Goal: Complete application form

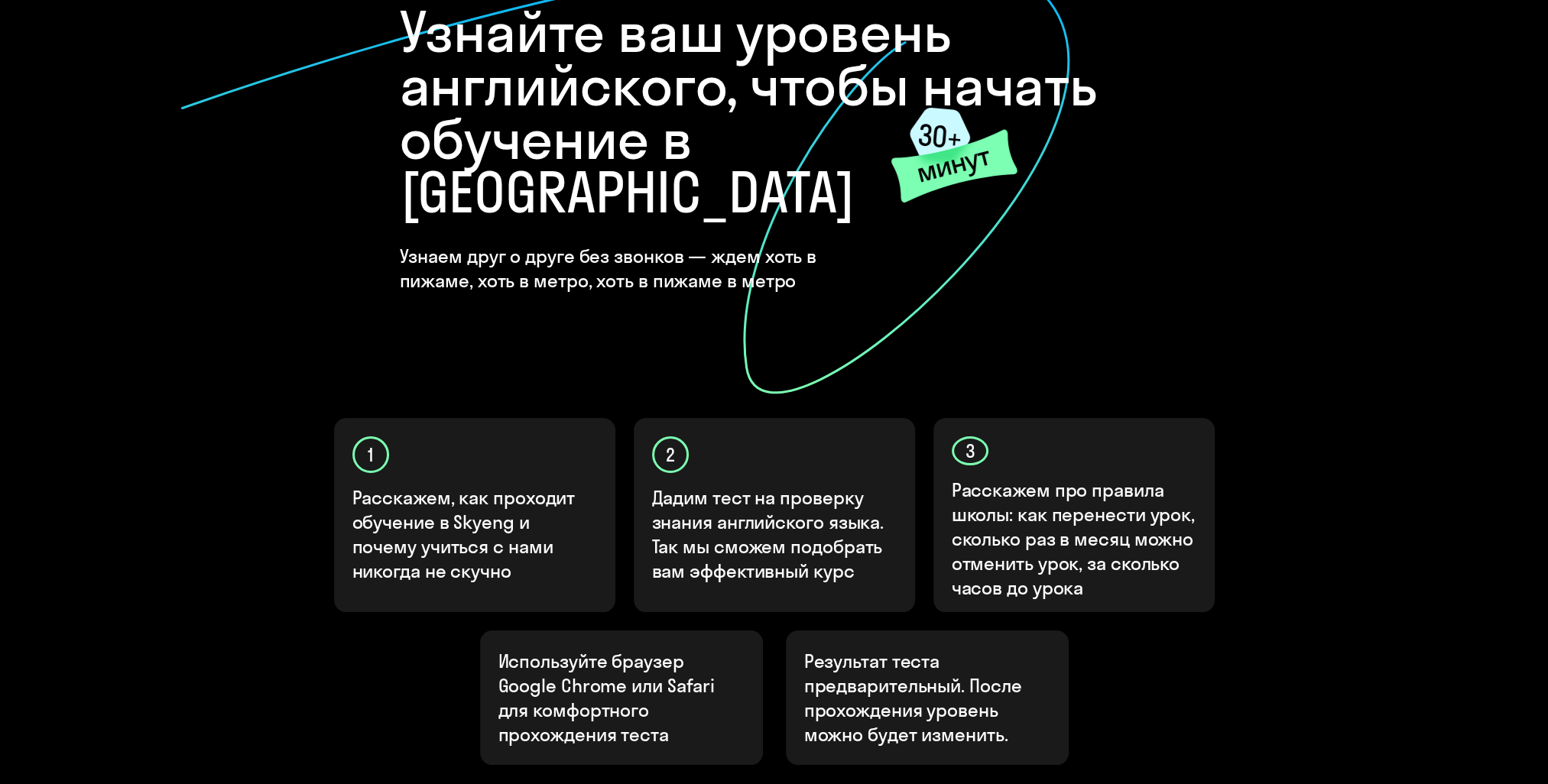
scroll to position [318, 0]
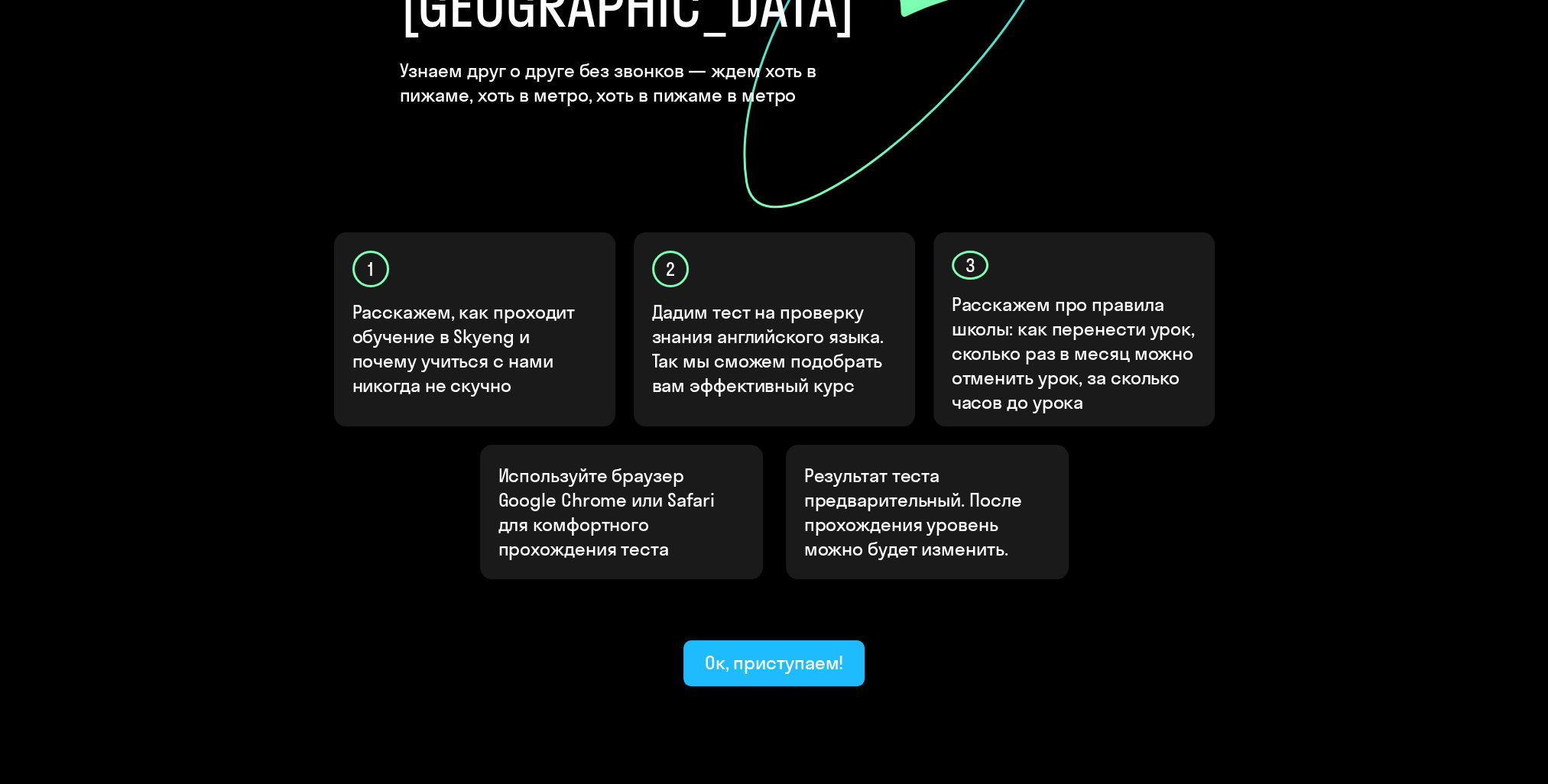
click at [741, 641] on button "Ок, приступаем!" at bounding box center [774, 663] width 182 height 46
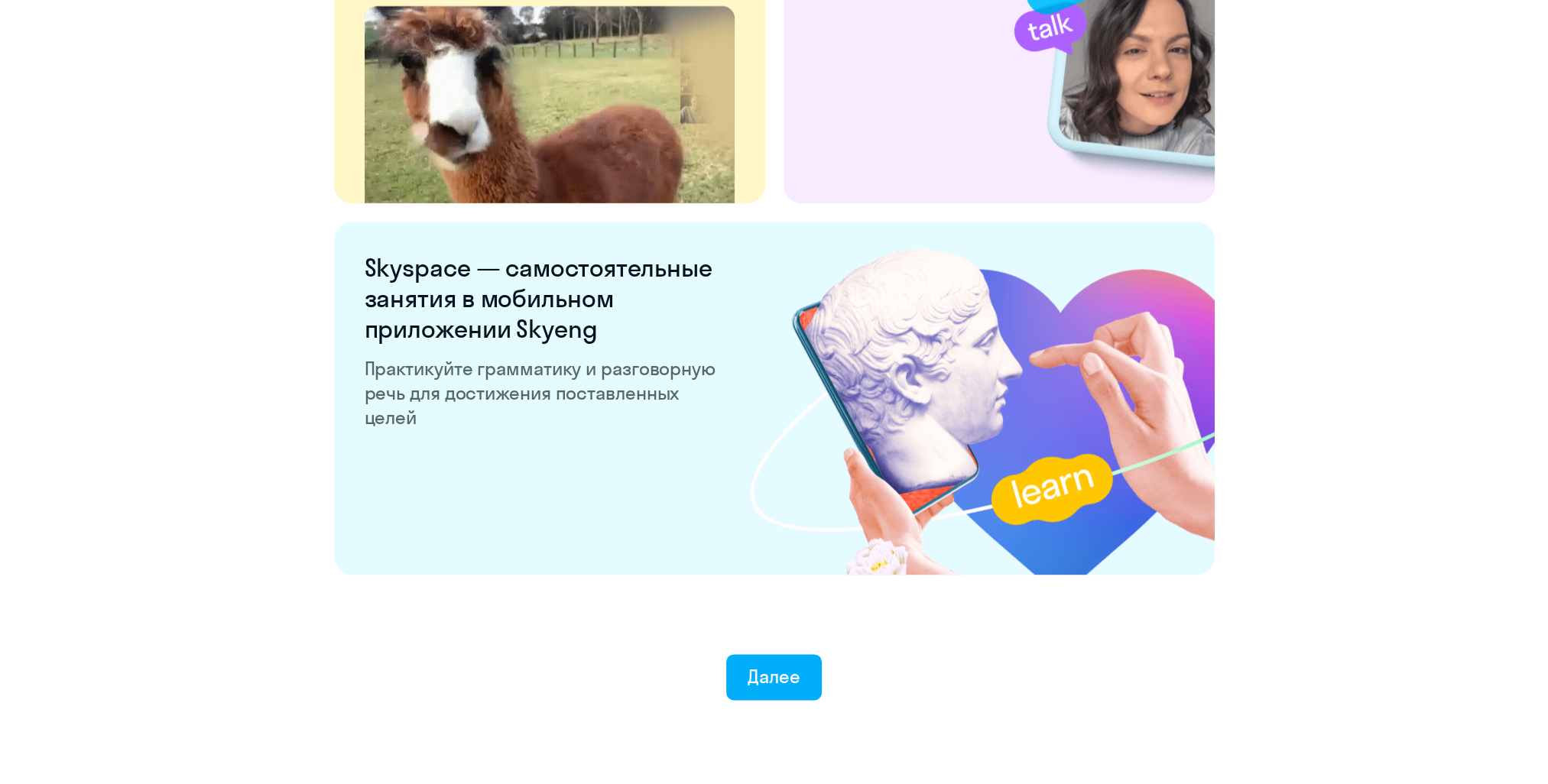
scroll to position [2758, 0]
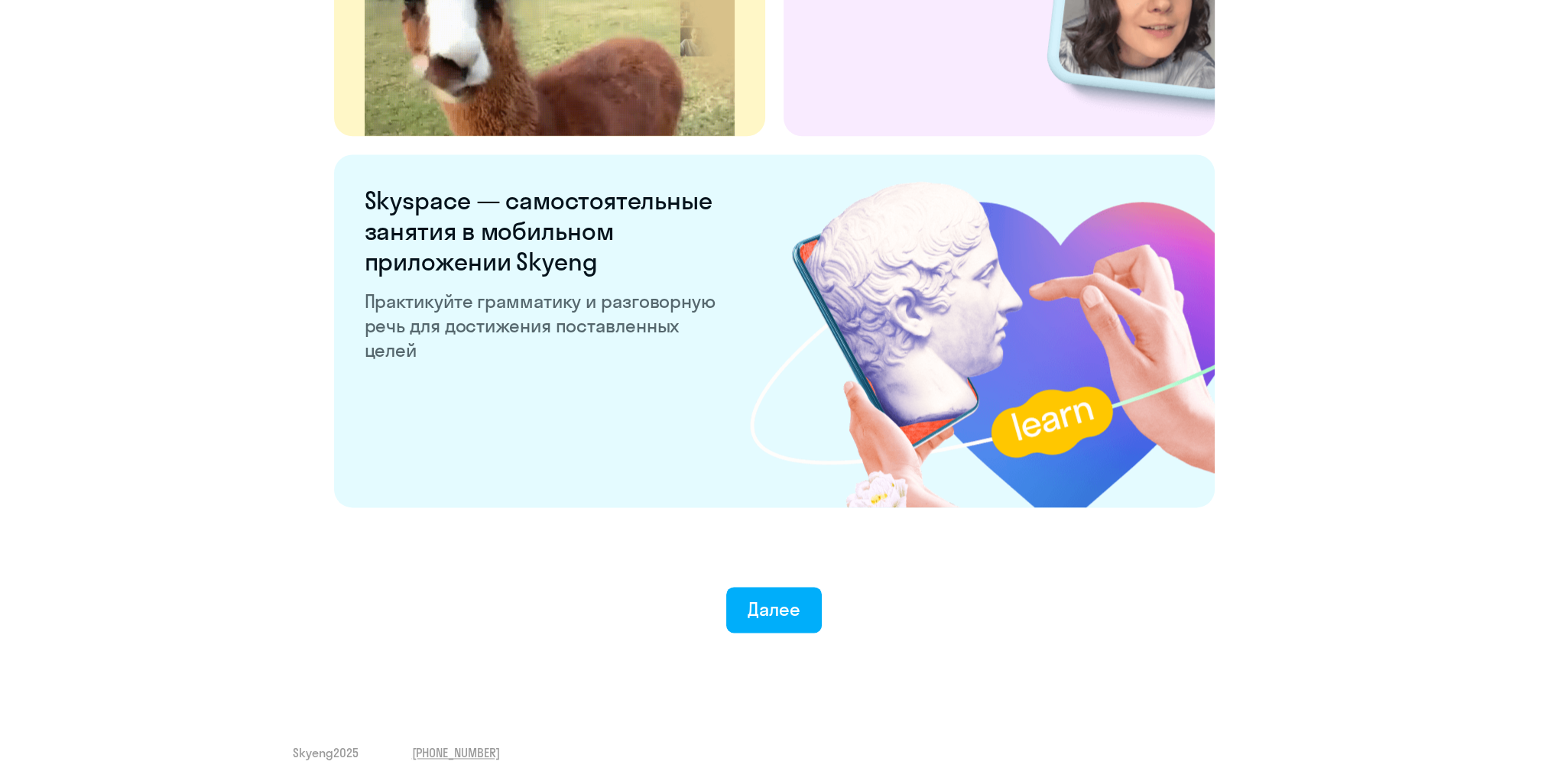
click at [763, 576] on div "Далее" at bounding box center [774, 579] width 1486 height 107
click at [761, 614] on div "Далее" at bounding box center [774, 609] width 53 height 24
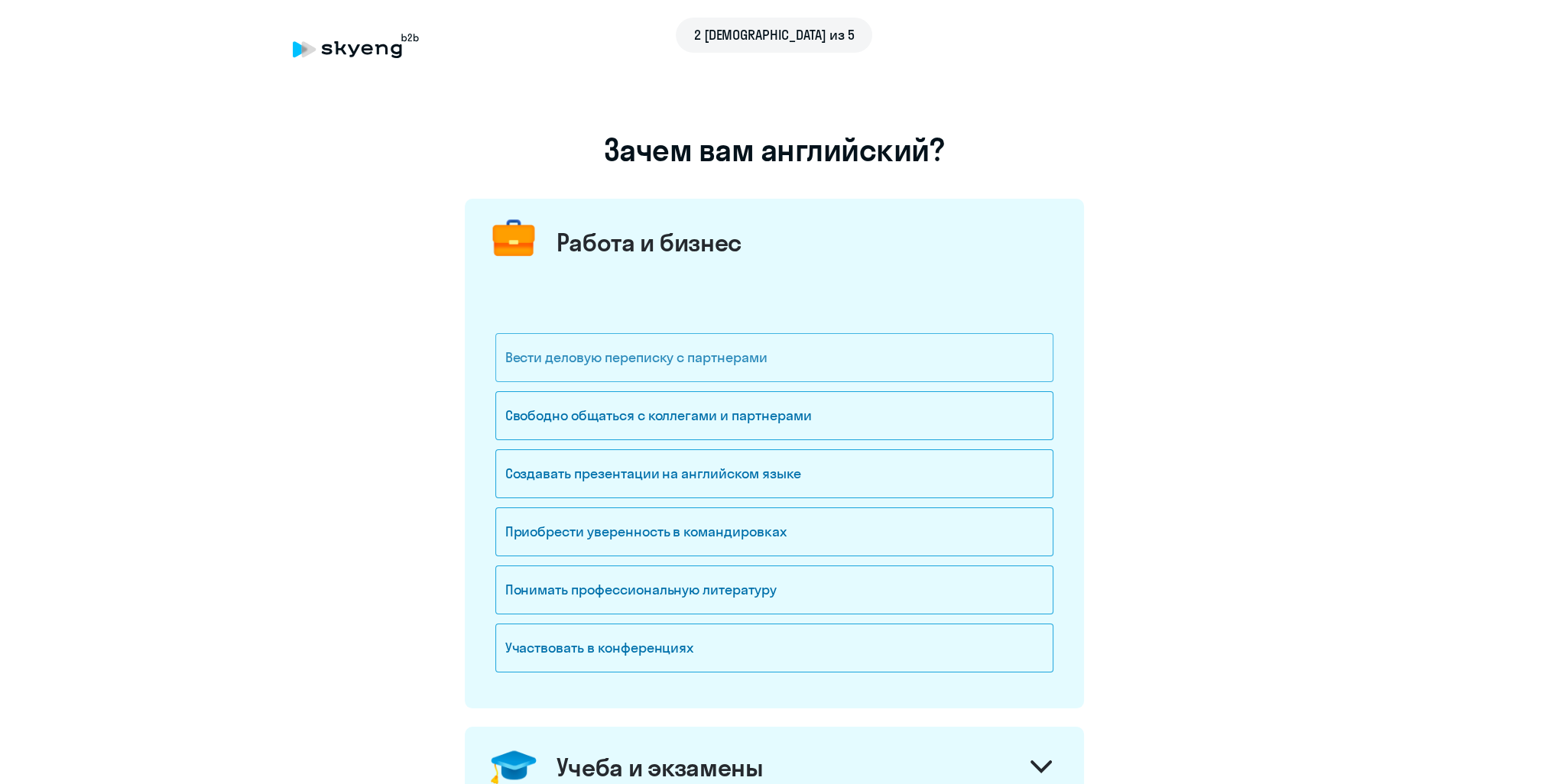
click at [689, 376] on div "Вести деловую переписку с партнерами" at bounding box center [774, 357] width 558 height 49
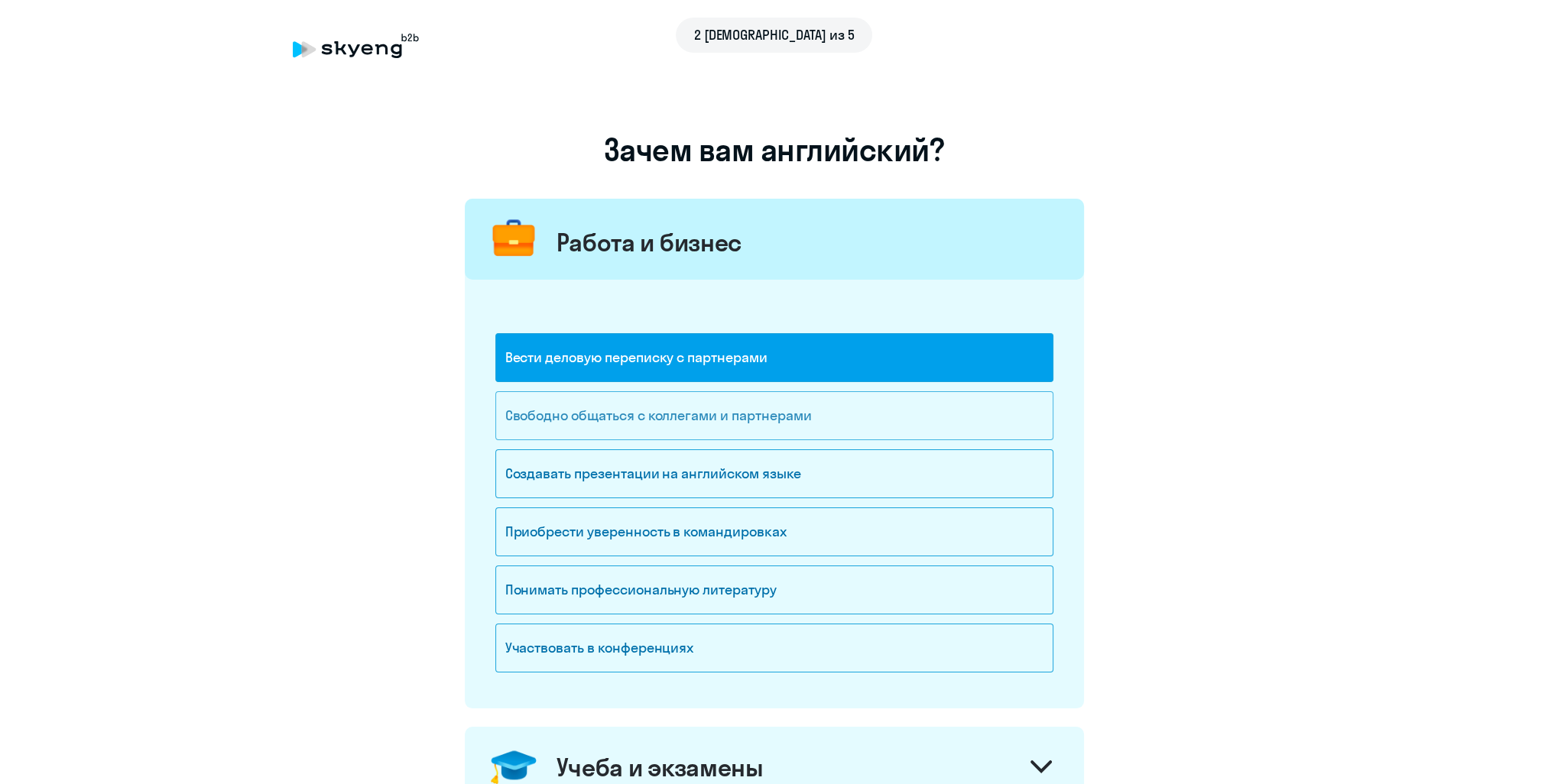
click at [703, 436] on div "Свободно общаться с коллегами и партнерами" at bounding box center [774, 415] width 558 height 49
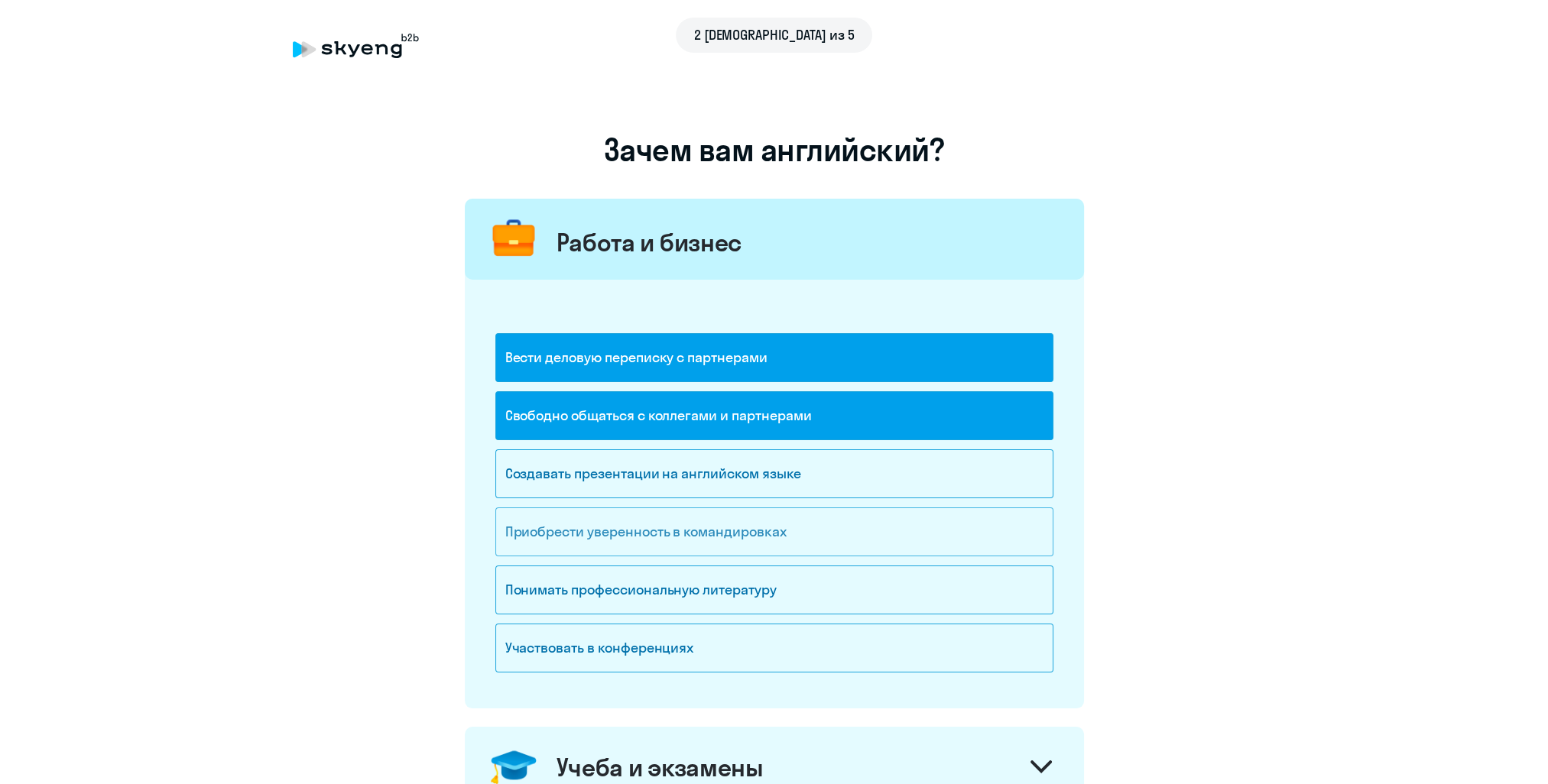
click at [693, 530] on div "Приобрести уверенность в командировках" at bounding box center [774, 532] width 558 height 49
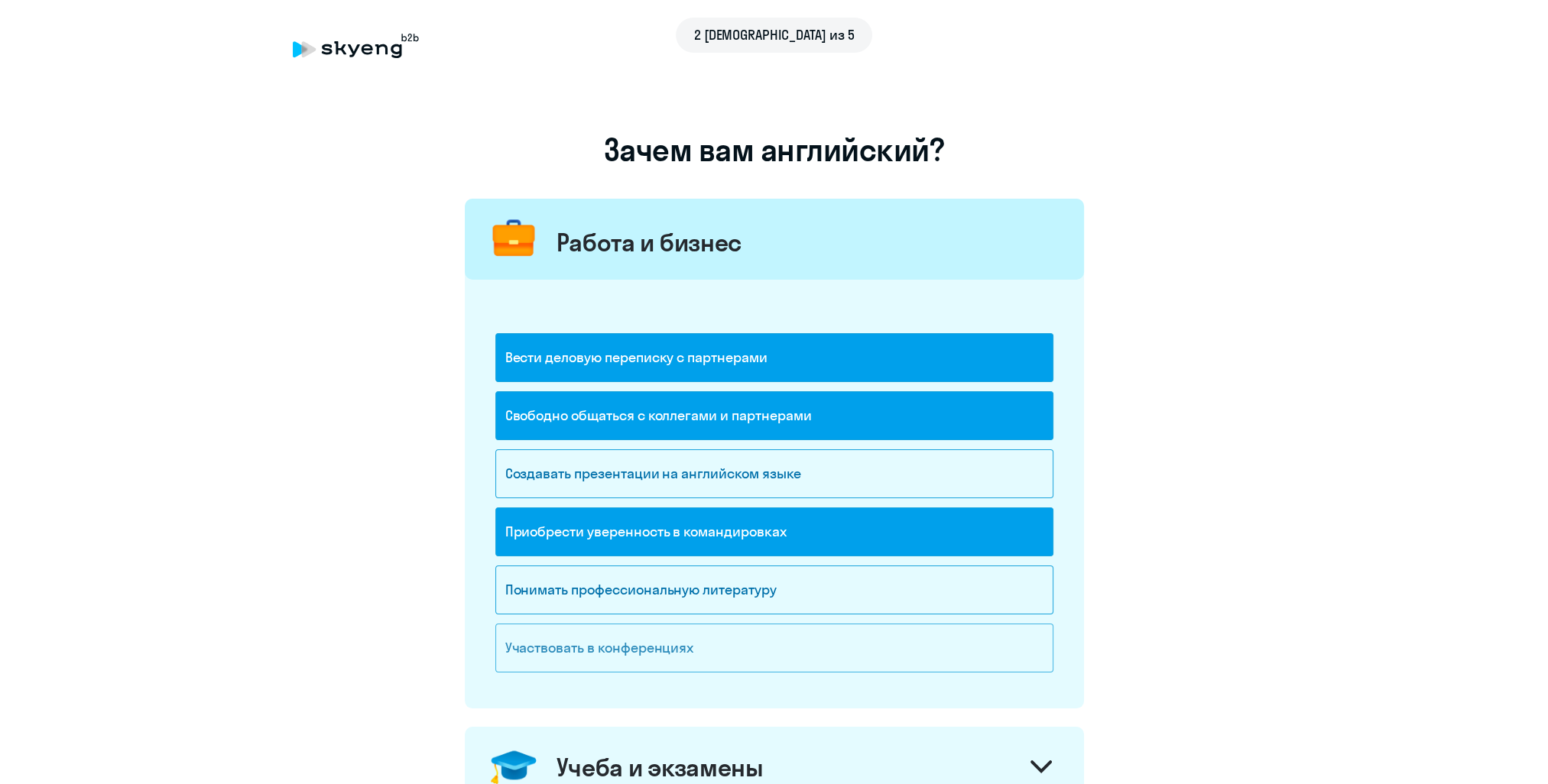
click at [696, 649] on div "Участвовать в конференциях" at bounding box center [774, 648] width 558 height 49
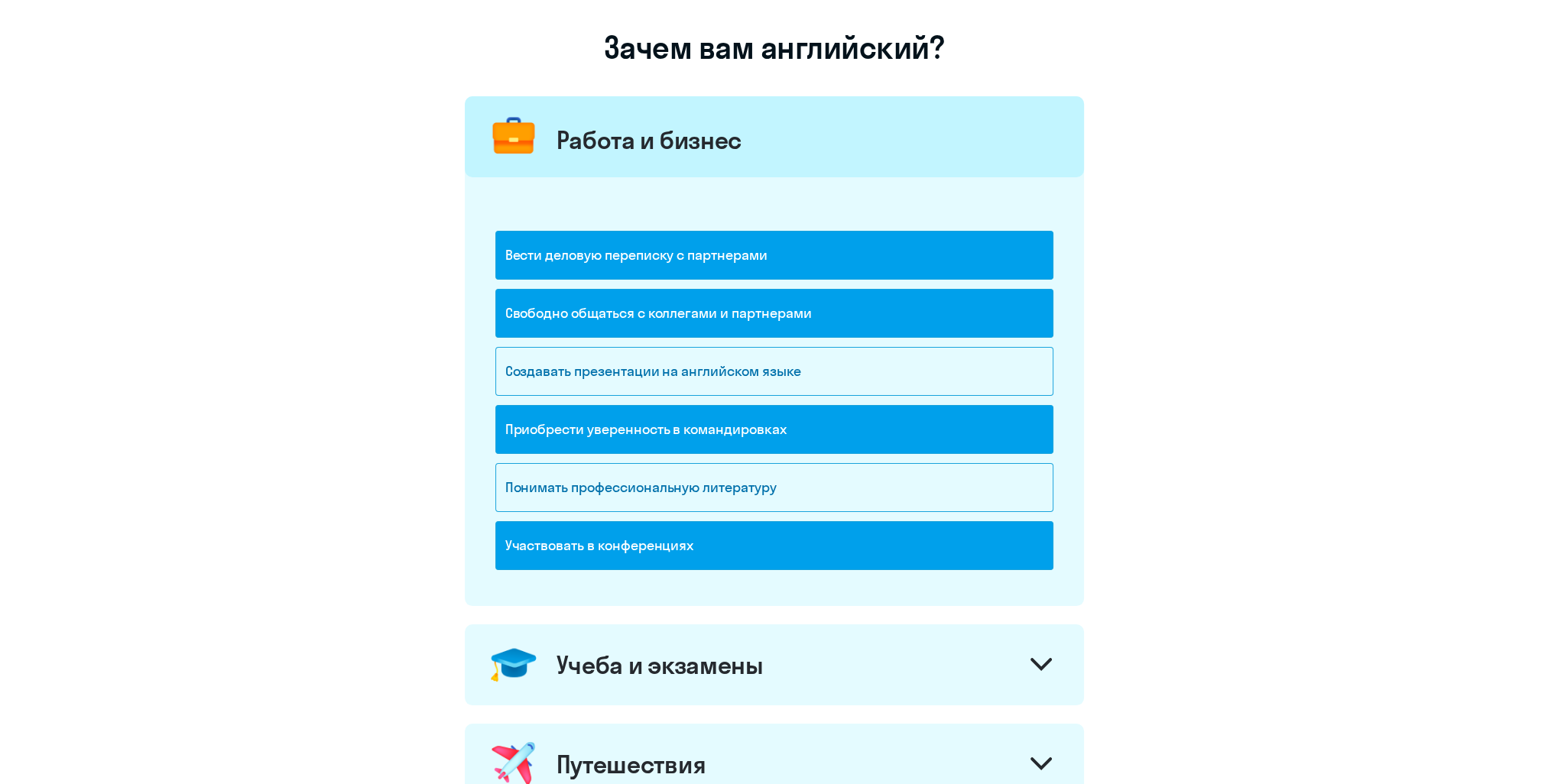
scroll to position [305, 0]
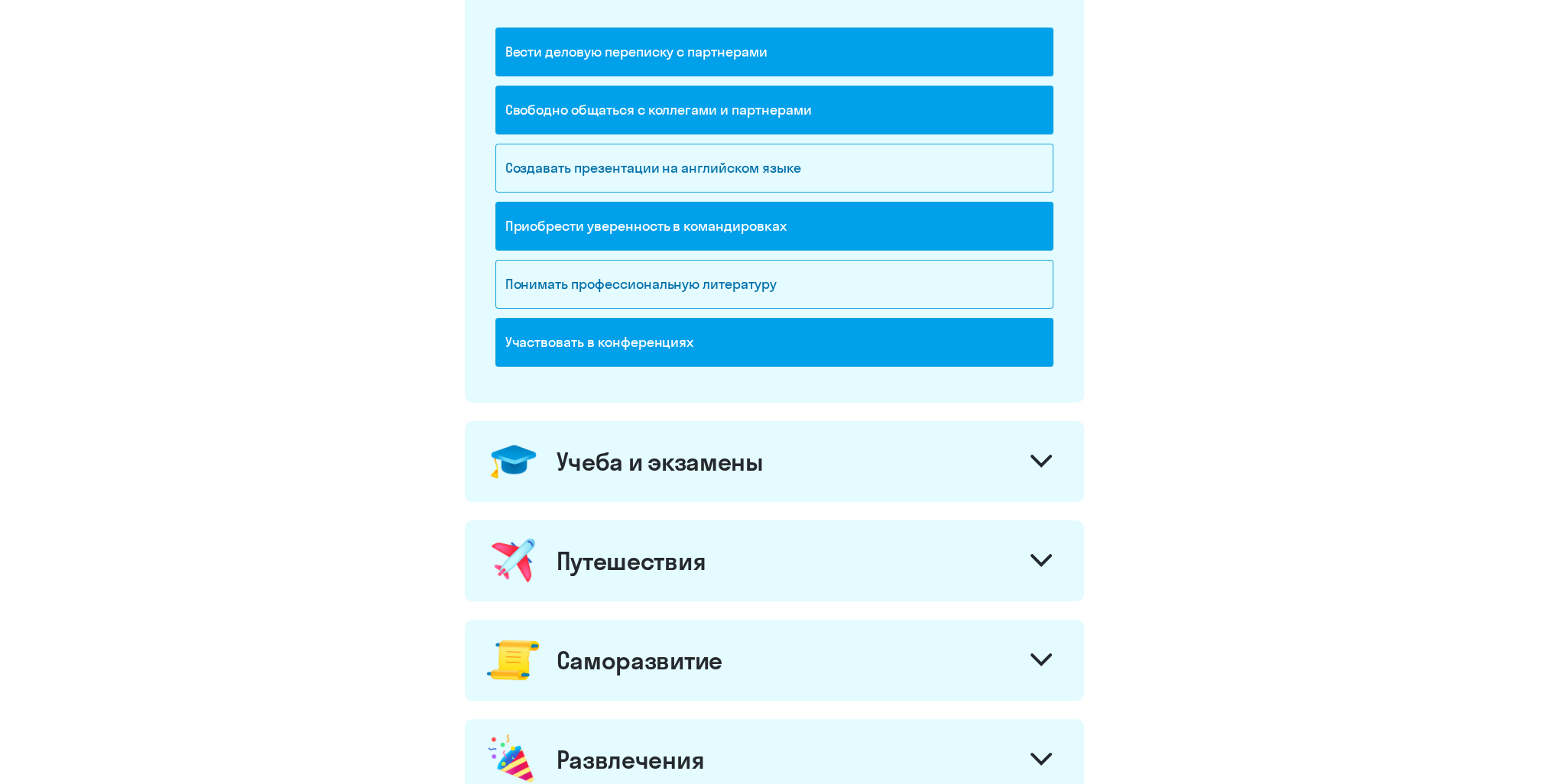
click at [812, 475] on div "Учеба и экзамены" at bounding box center [774, 462] width 619 height 81
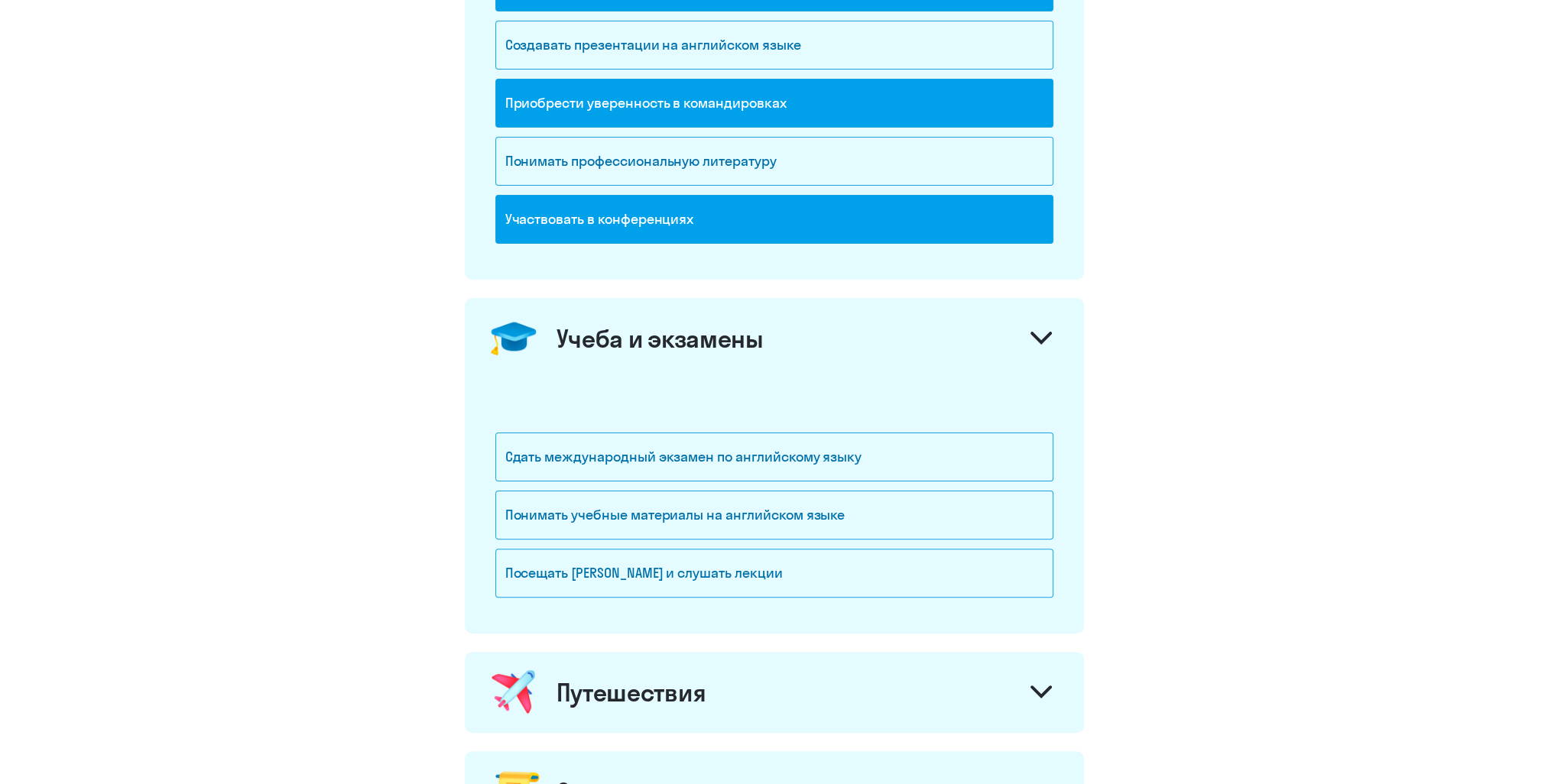
scroll to position [458, 0]
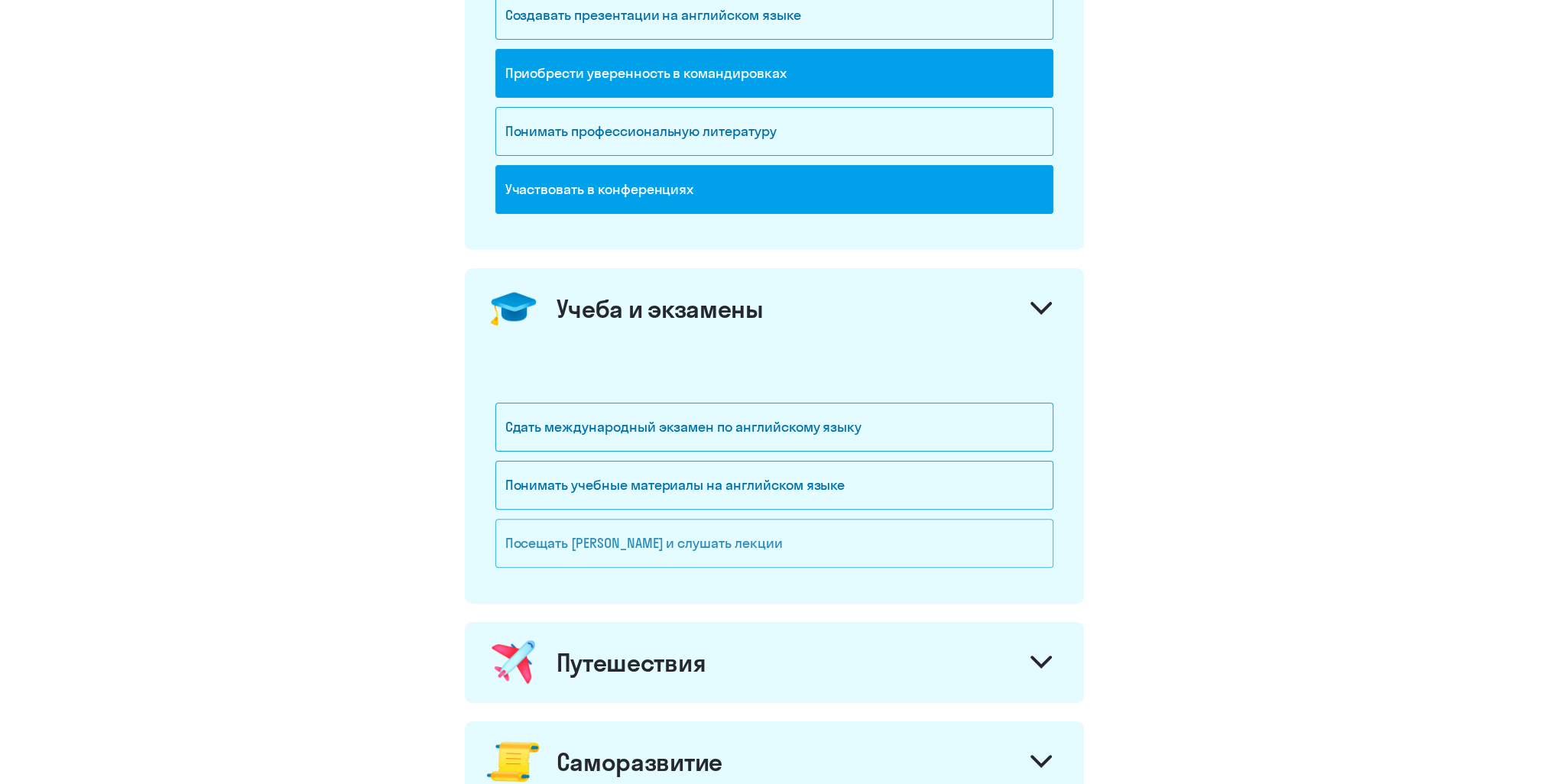
click at [710, 544] on div "Посещать [PERSON_NAME] и слушать лекции" at bounding box center [774, 543] width 558 height 49
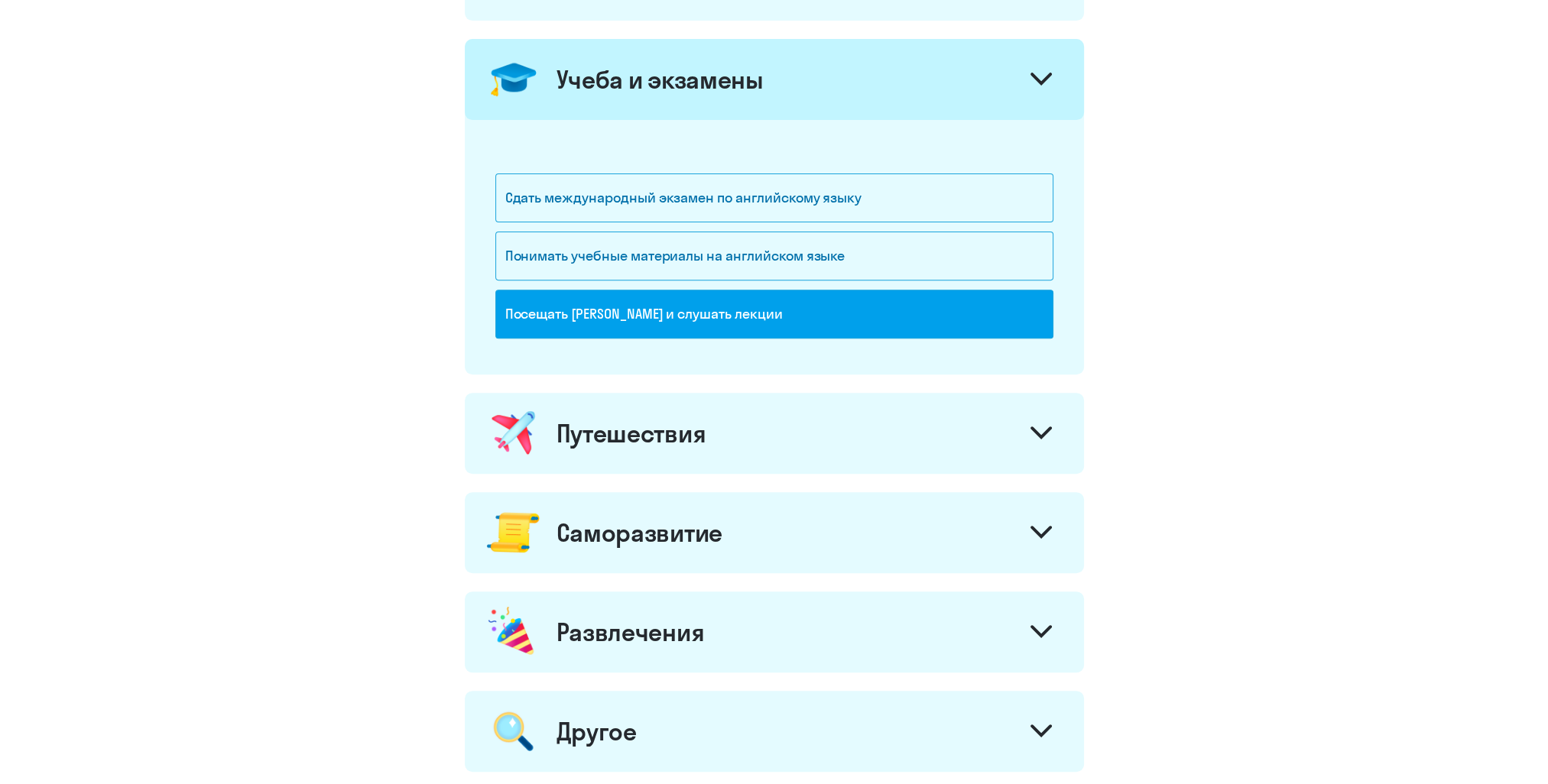
click at [637, 441] on div "Путешествия" at bounding box center [631, 433] width 150 height 31
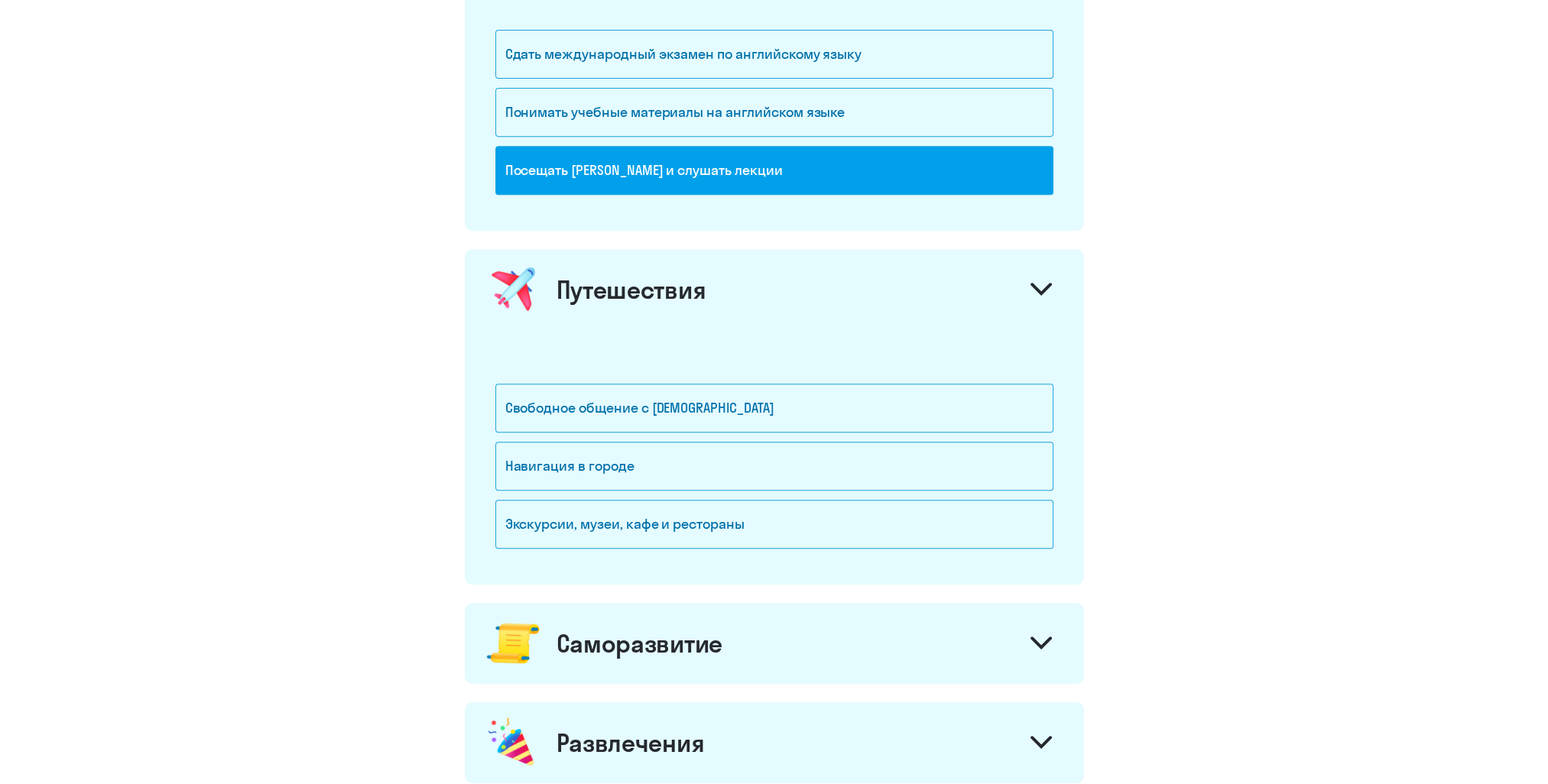
scroll to position [841, 0]
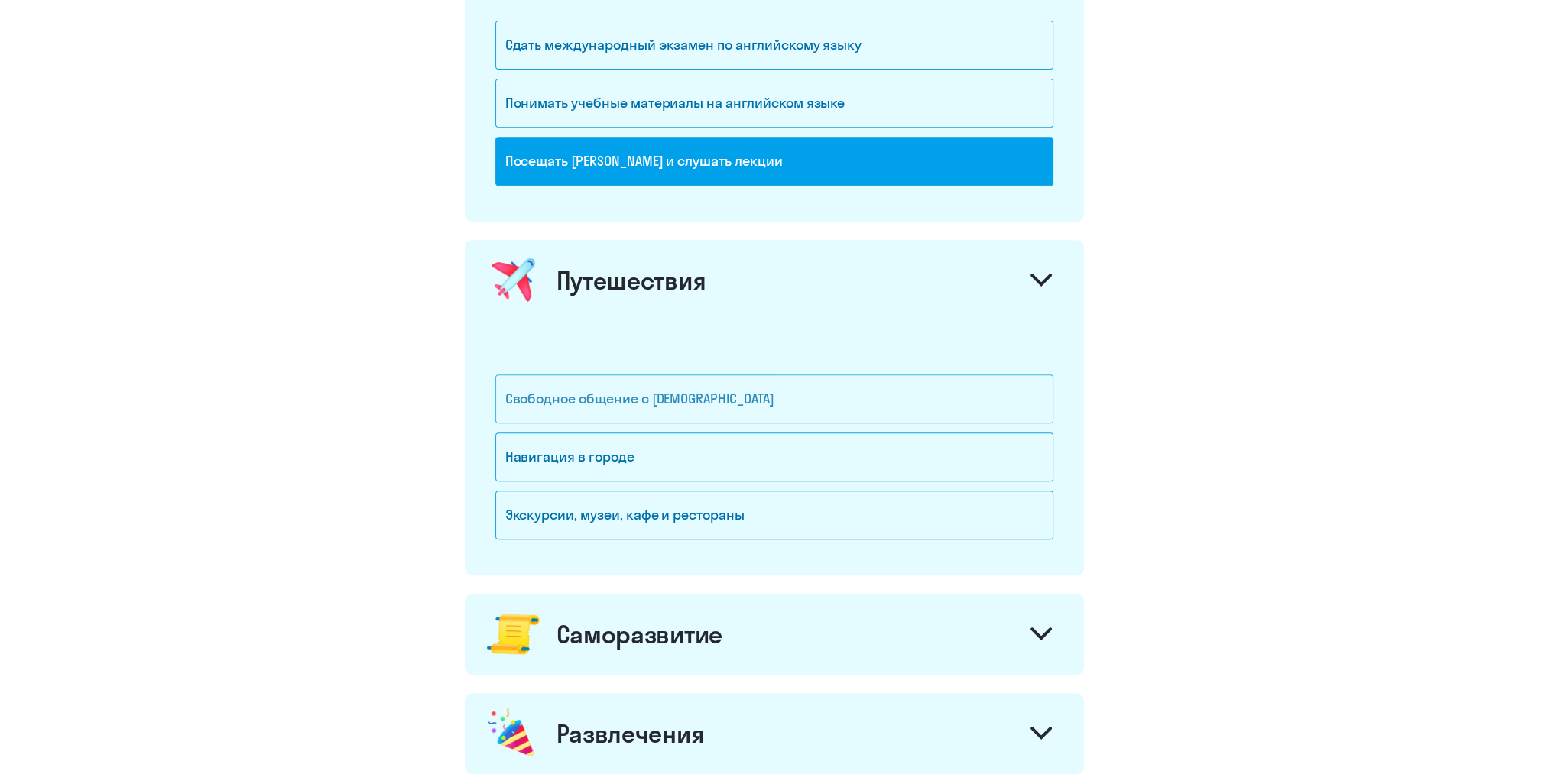
click at [709, 412] on div "Свободное общение с [DEMOGRAPHIC_DATA]" at bounding box center [774, 398] width 558 height 49
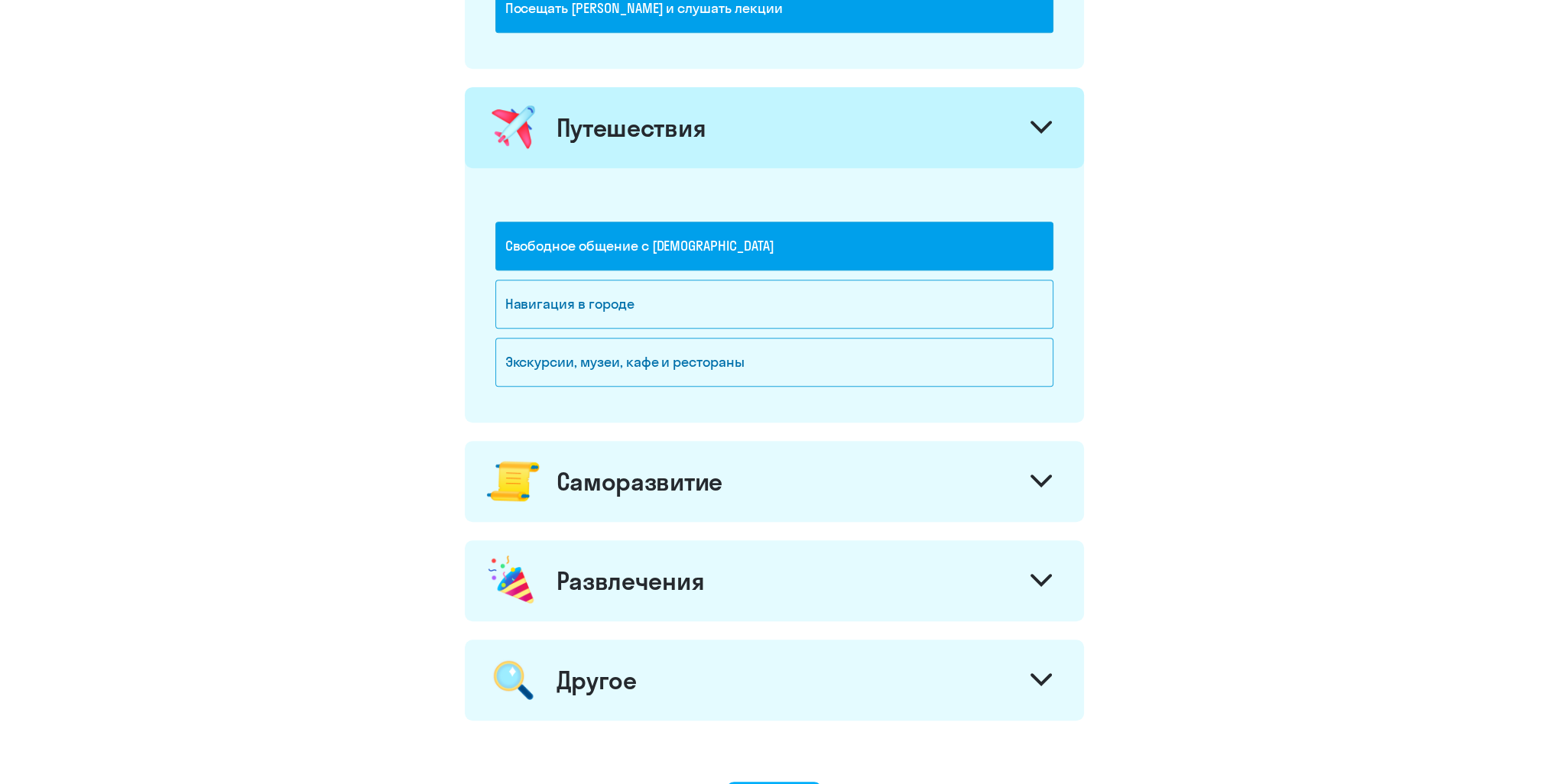
click at [715, 480] on div "Саморазвитие" at bounding box center [639, 482] width 166 height 31
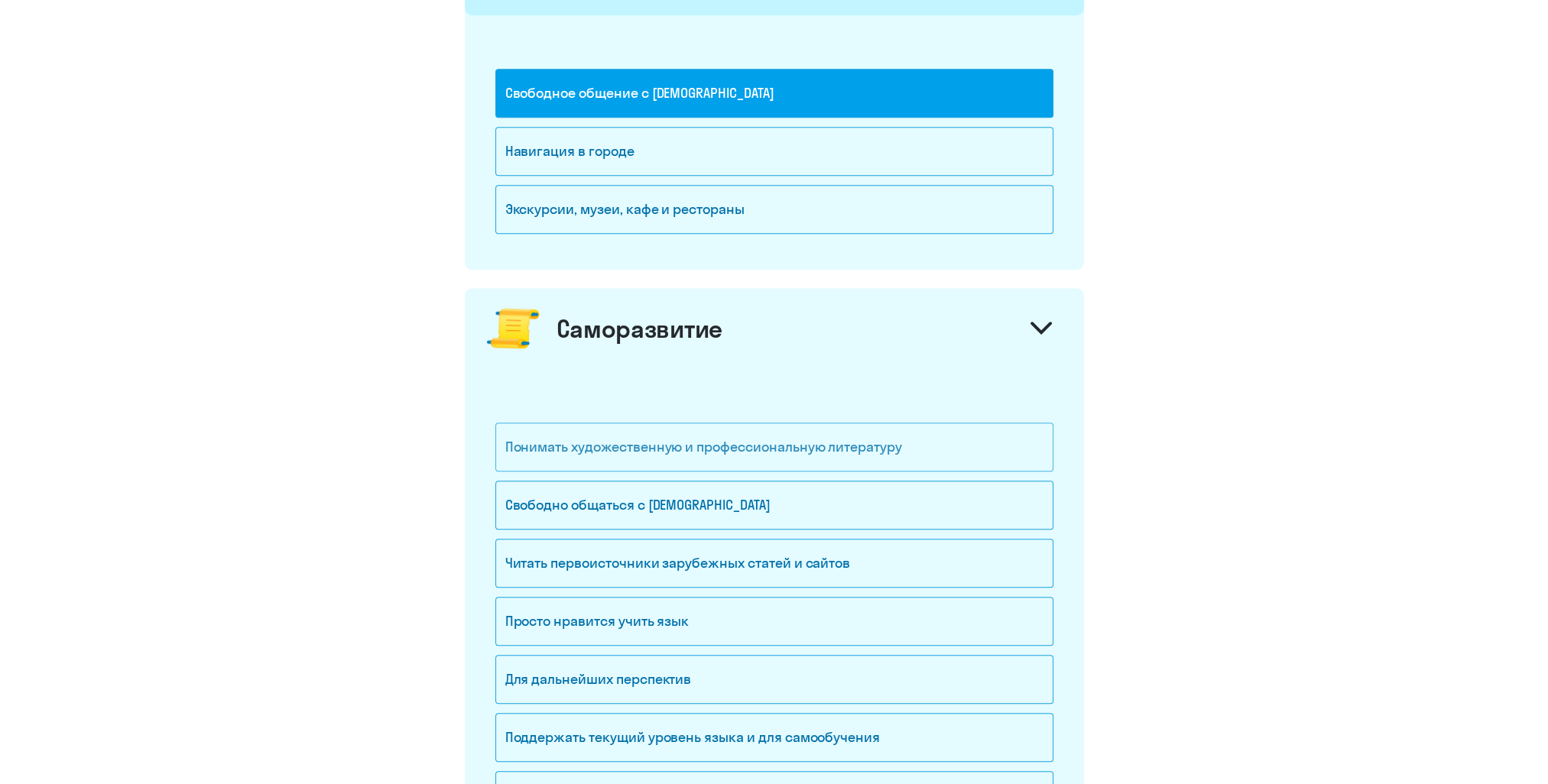
scroll to position [1223, 0]
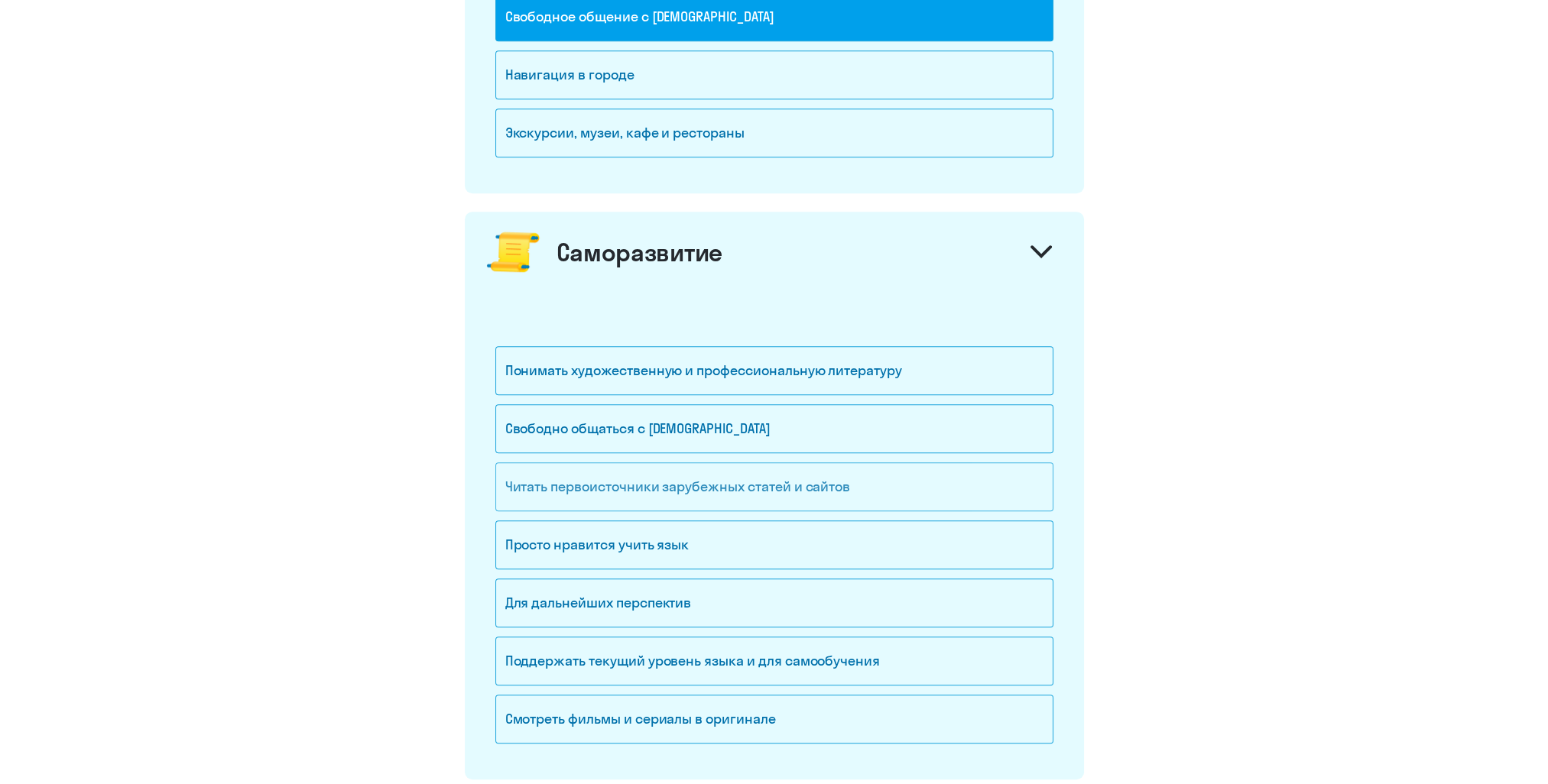
click at [673, 479] on div "Читать первоисточники зарубежных статей и сайтов" at bounding box center [774, 487] width 558 height 49
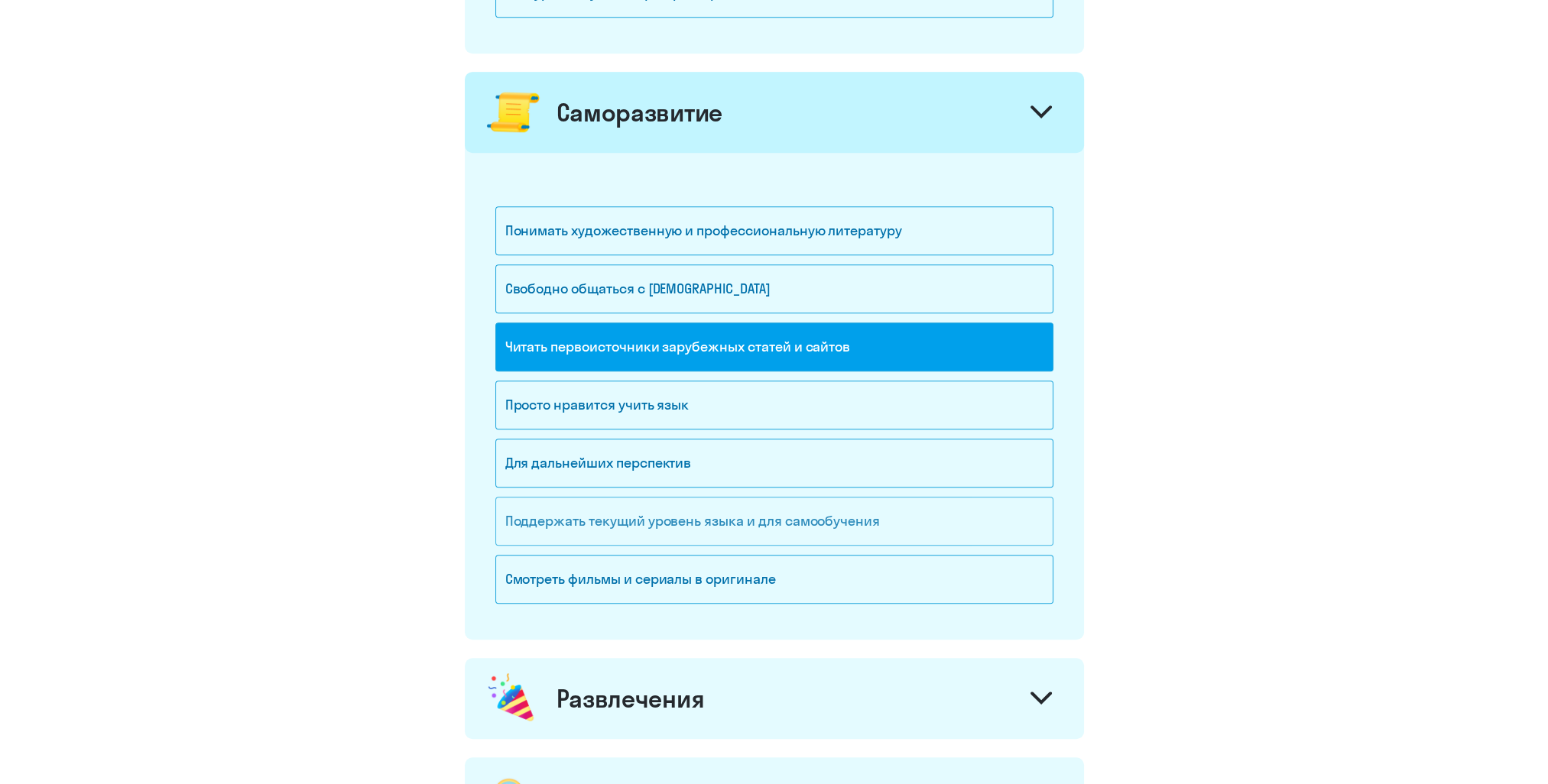
scroll to position [1452, 0]
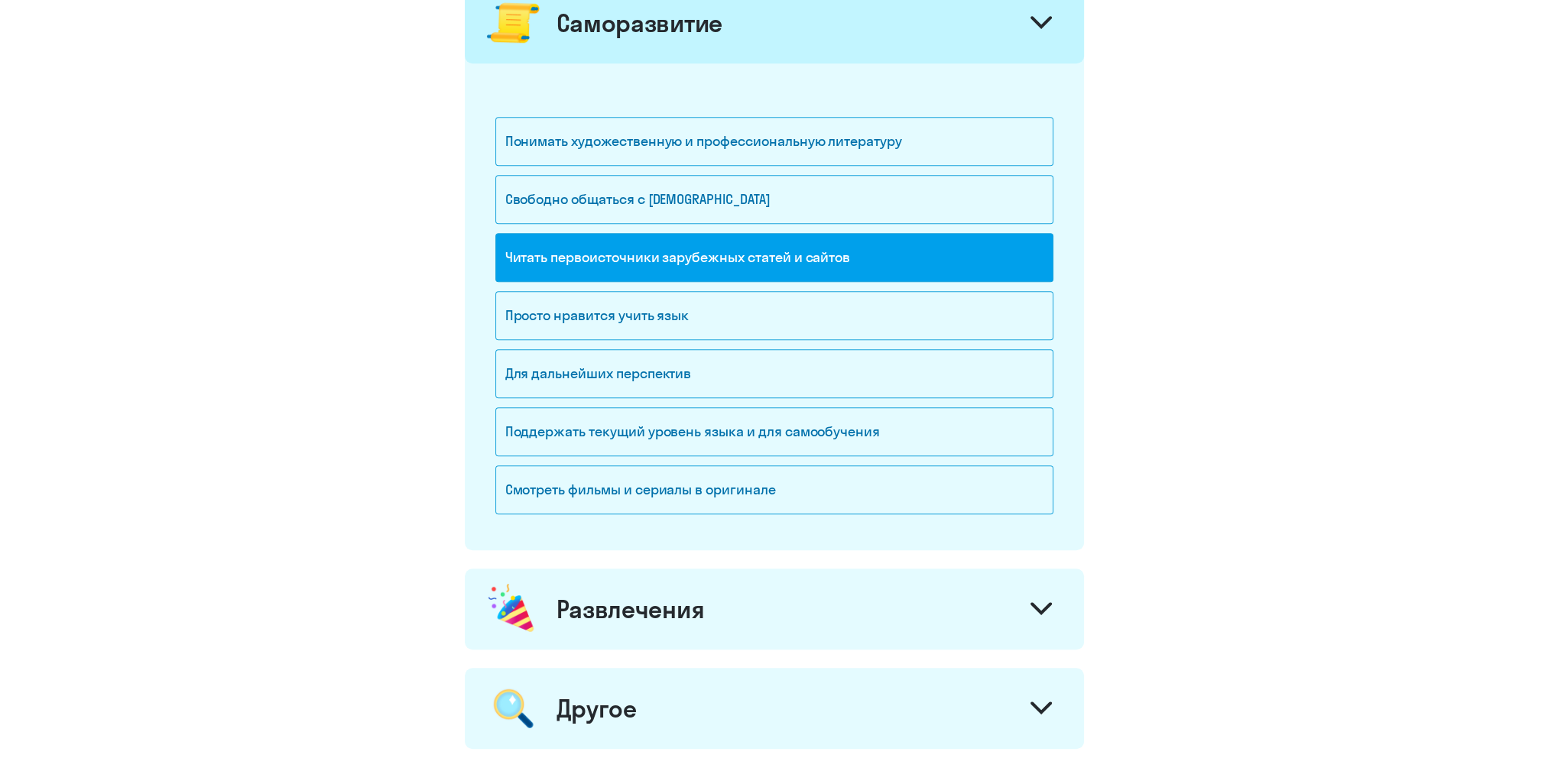
click at [713, 586] on div "Развлечения" at bounding box center [774, 609] width 619 height 81
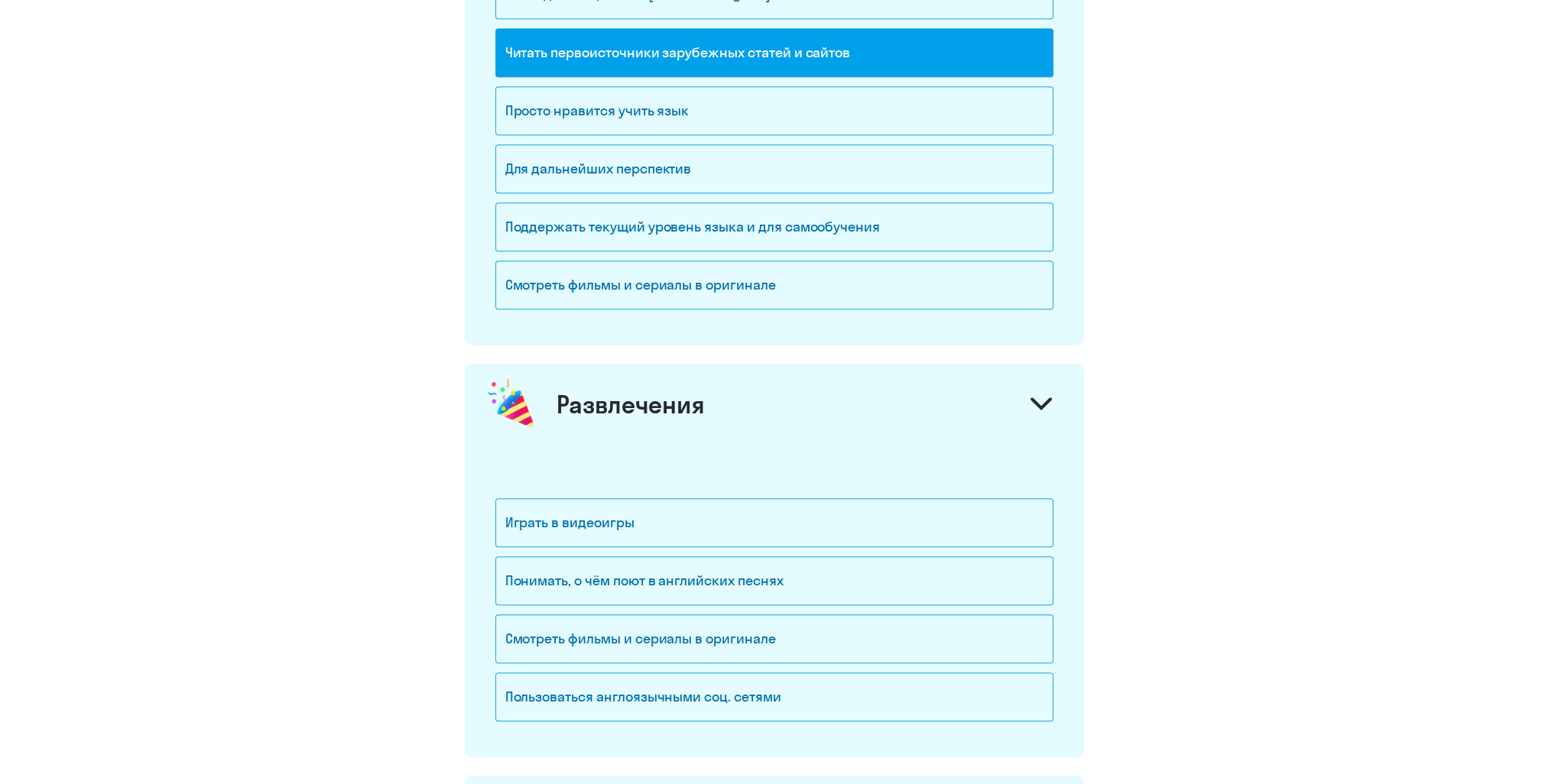
scroll to position [1681, 0]
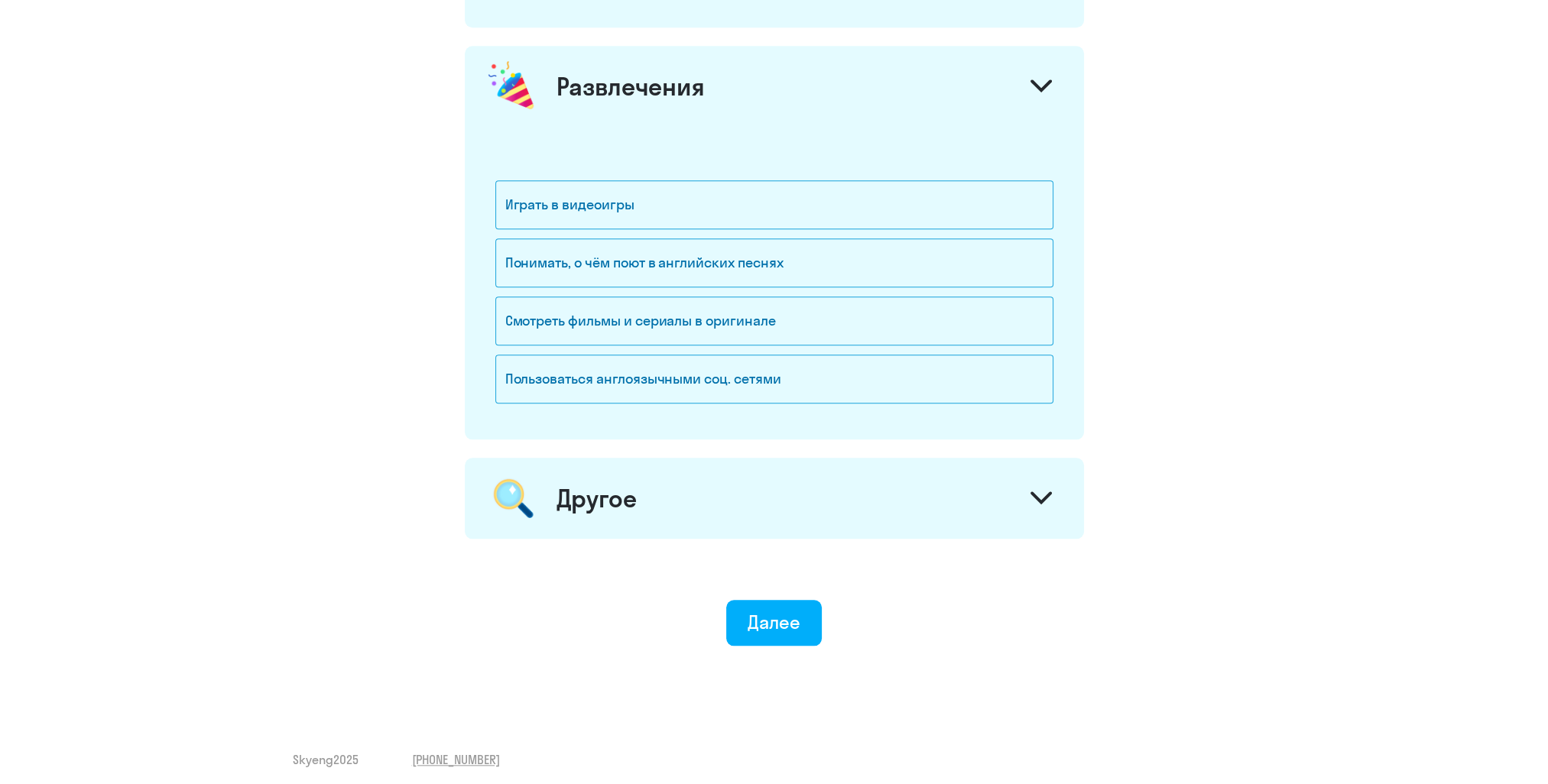
click at [612, 483] on div "Другое" at bounding box center [596, 498] width 80 height 31
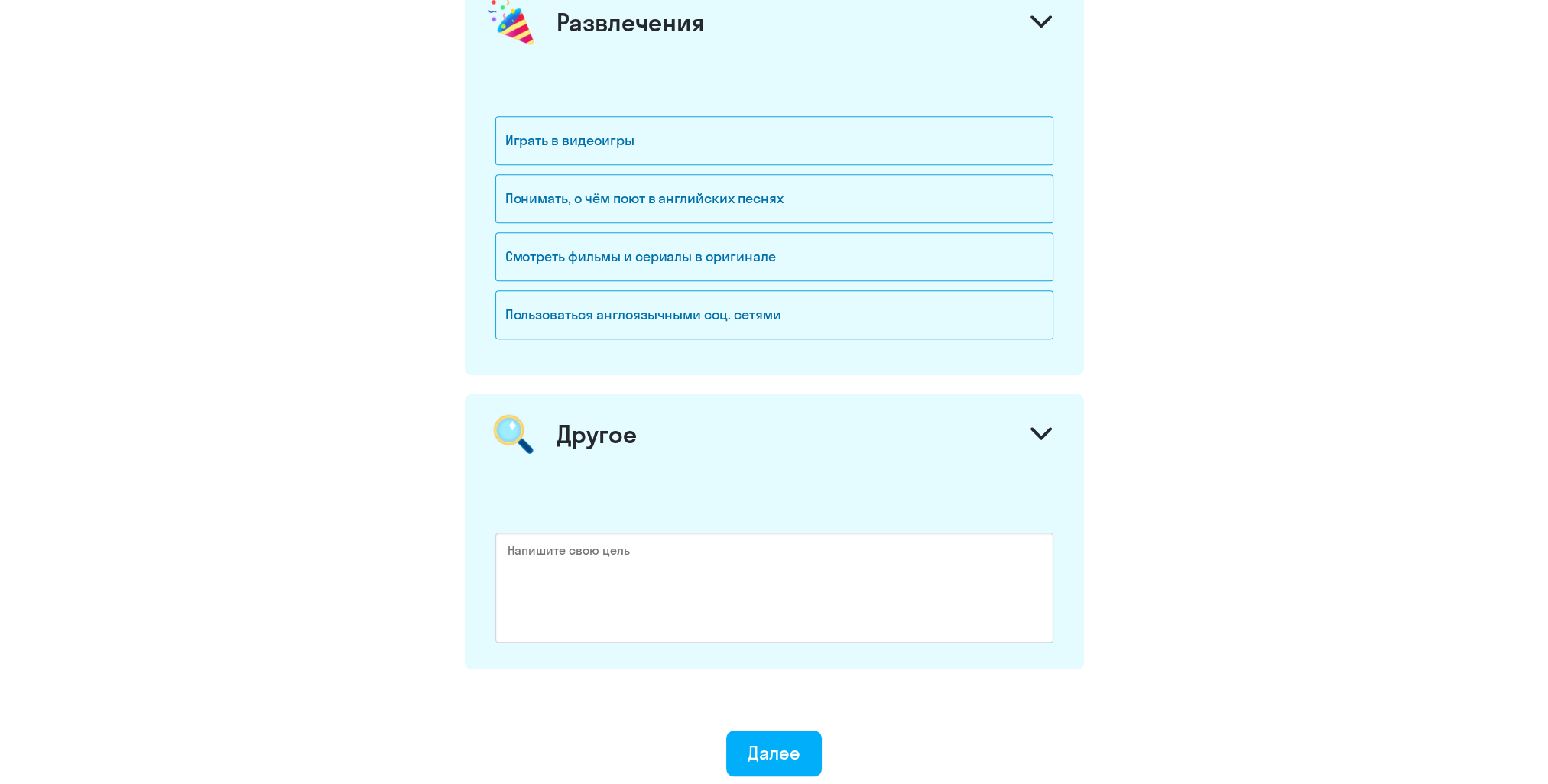
scroll to position [2128, 0]
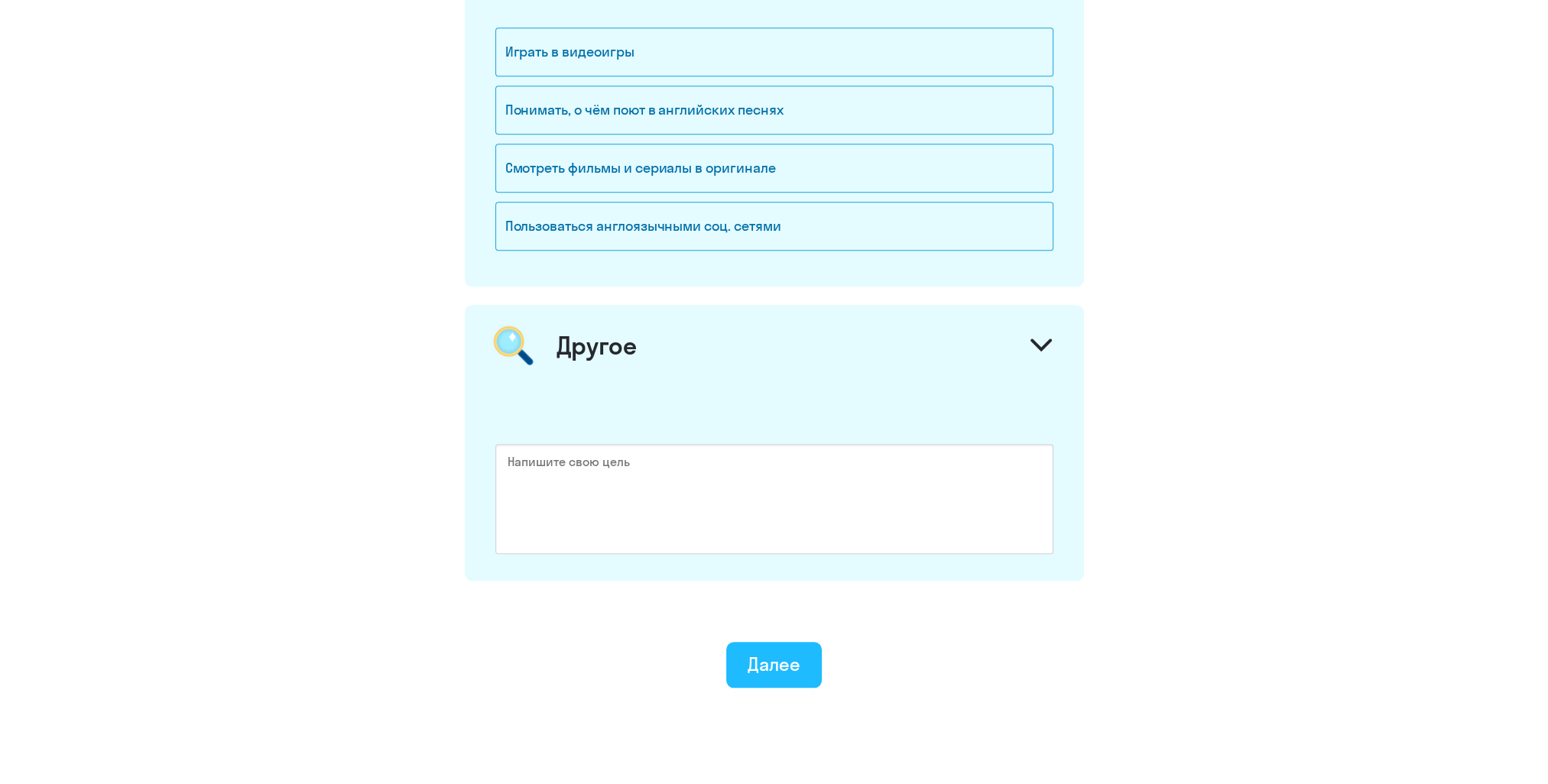
click at [765, 674] on button "Далее" at bounding box center [774, 665] width 96 height 46
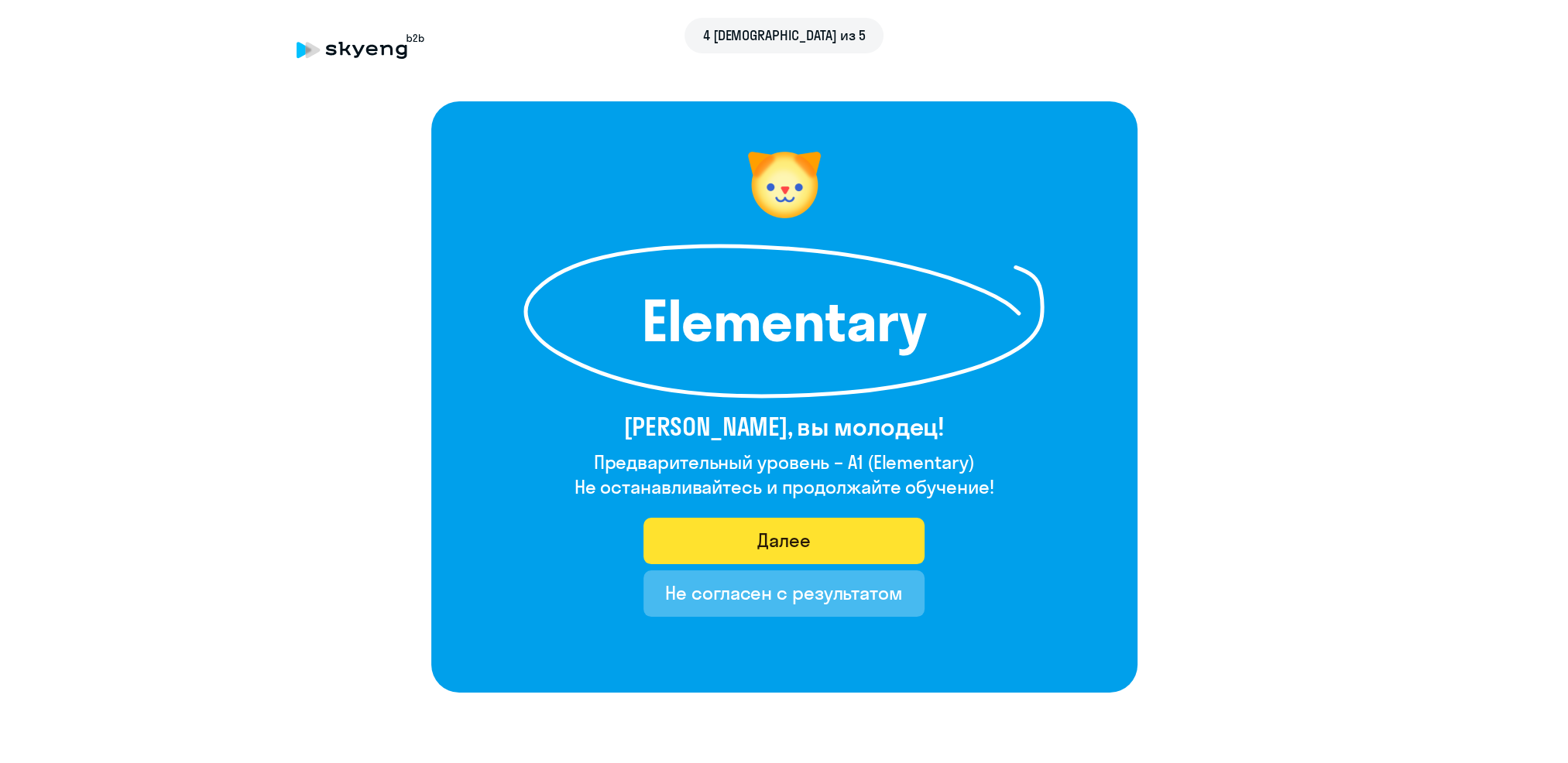
click at [724, 532] on button "Далее" at bounding box center [784, 541] width 281 height 47
